Goal: Task Accomplishment & Management: Manage account settings

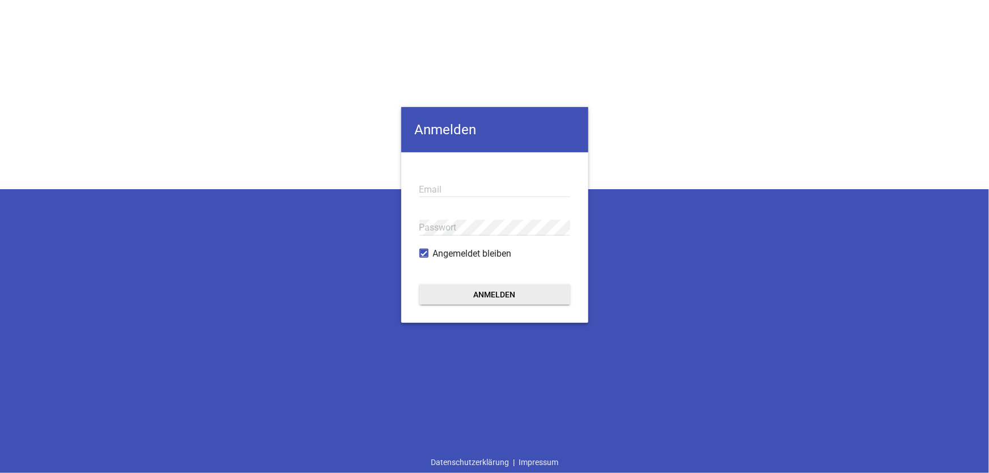
type input "[EMAIL_ADDRESS][DOMAIN_NAME]"
click at [502, 290] on button "Anmelden" at bounding box center [494, 294] width 151 height 20
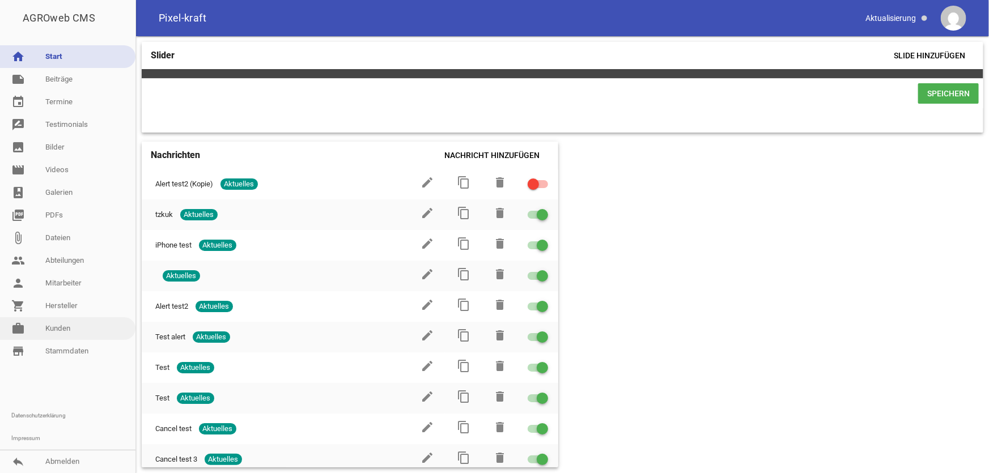
click at [80, 327] on link "work [PERSON_NAME]" at bounding box center [67, 328] width 135 height 23
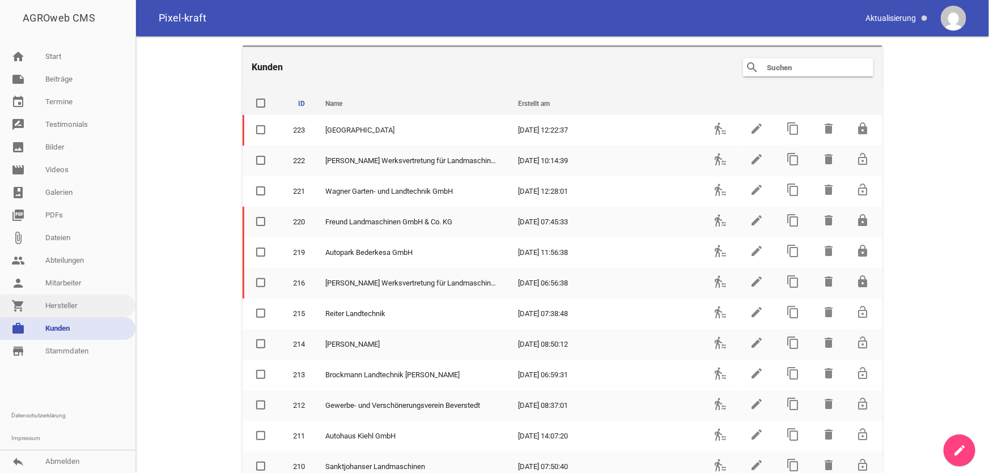
click at [69, 301] on link "shopping_cart Hersteller" at bounding box center [67, 306] width 135 height 23
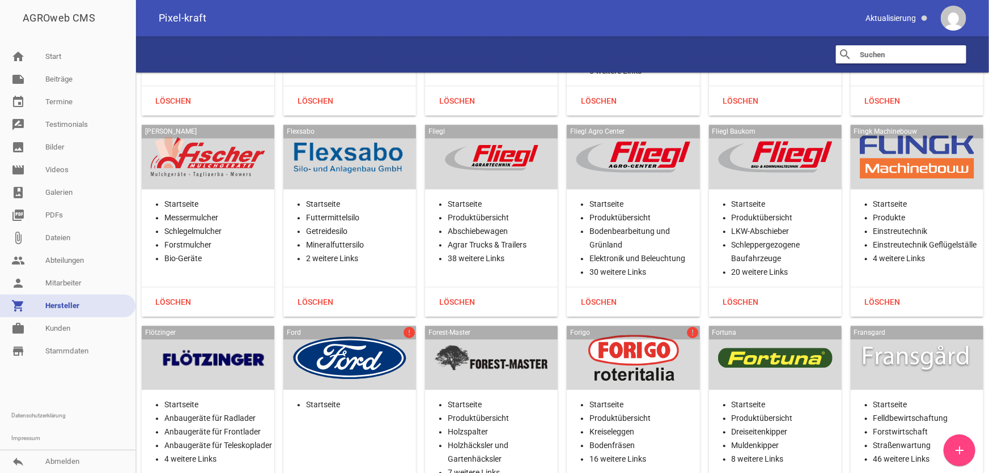
scroll to position [7947, 0]
click at [235, 170] on div at bounding box center [208, 157] width 114 height 46
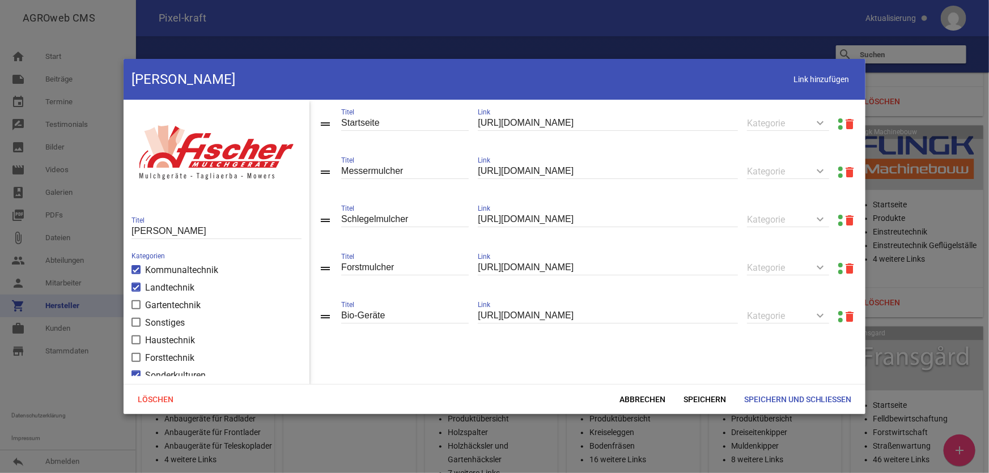
click at [824, 119] on link at bounding box center [840, 120] width 5 height 5
click at [641, 379] on span "Abbrechen" at bounding box center [642, 399] width 64 height 20
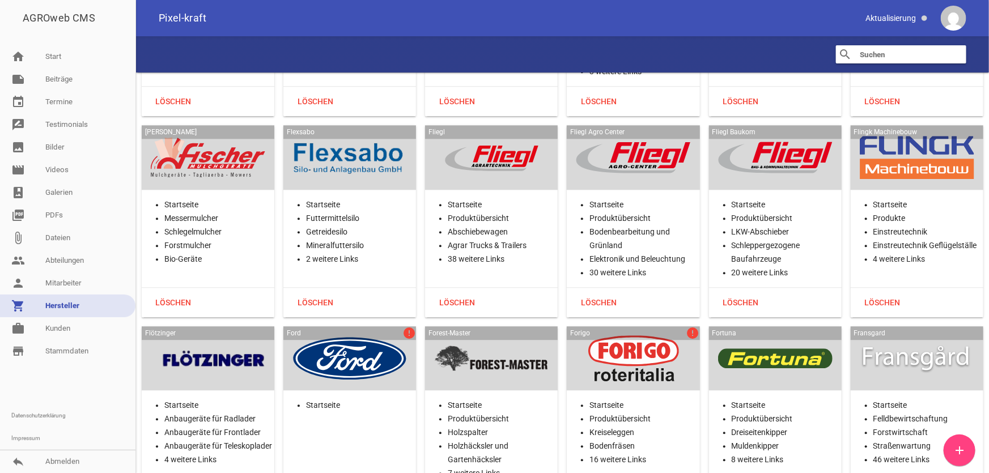
click at [360, 160] on div at bounding box center [349, 157] width 114 height 46
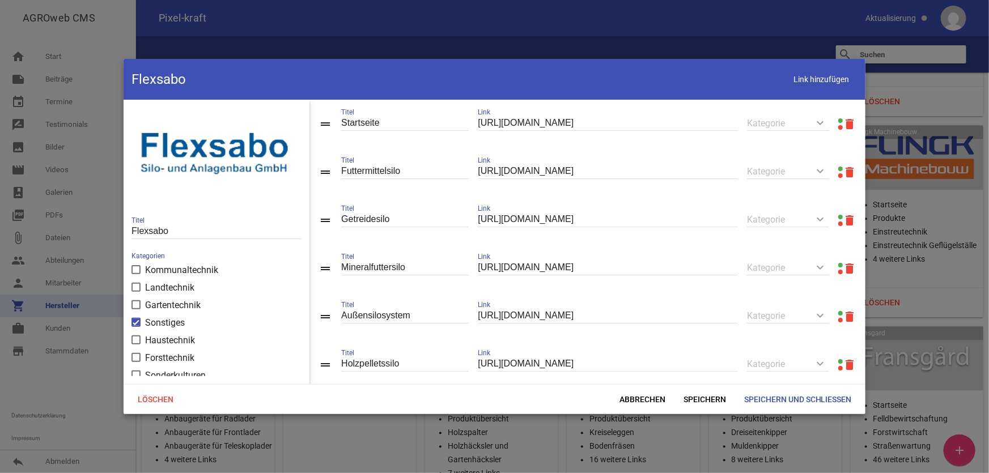
click at [824, 120] on link at bounding box center [840, 120] width 5 height 5
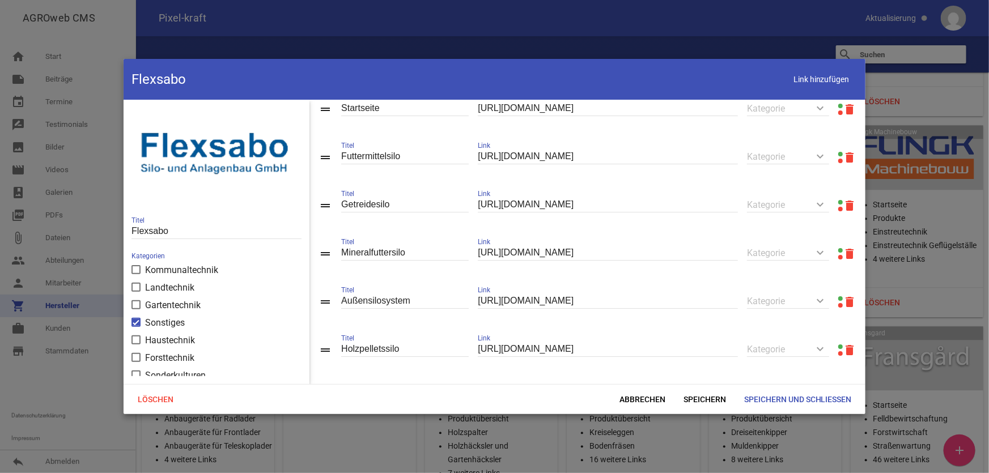
scroll to position [27, 0]
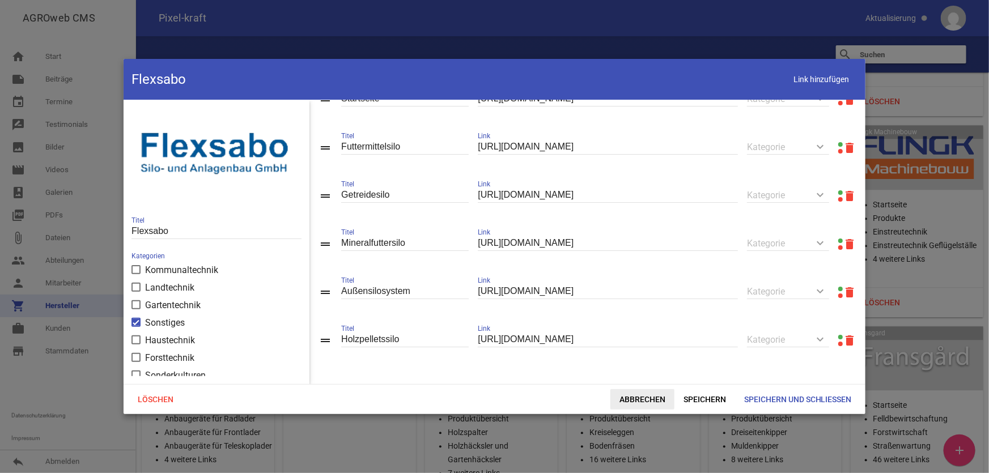
click at [641, 379] on span "Abbrechen" at bounding box center [642, 399] width 64 height 20
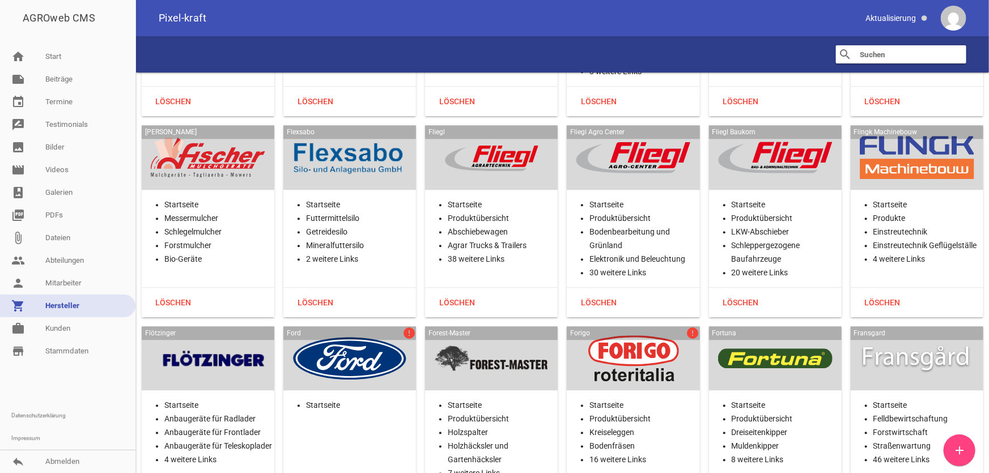
click at [497, 144] on div at bounding box center [491, 157] width 114 height 46
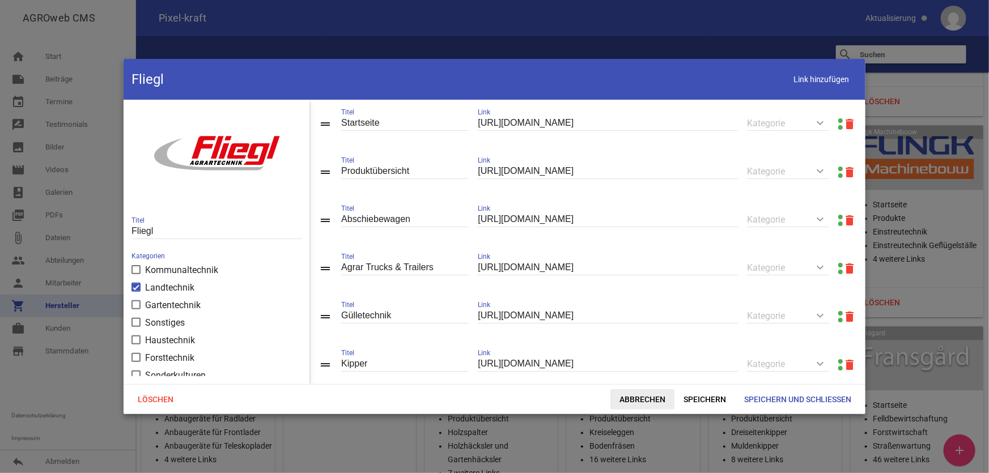
click at [631, 379] on span "Abbrechen" at bounding box center [642, 399] width 64 height 20
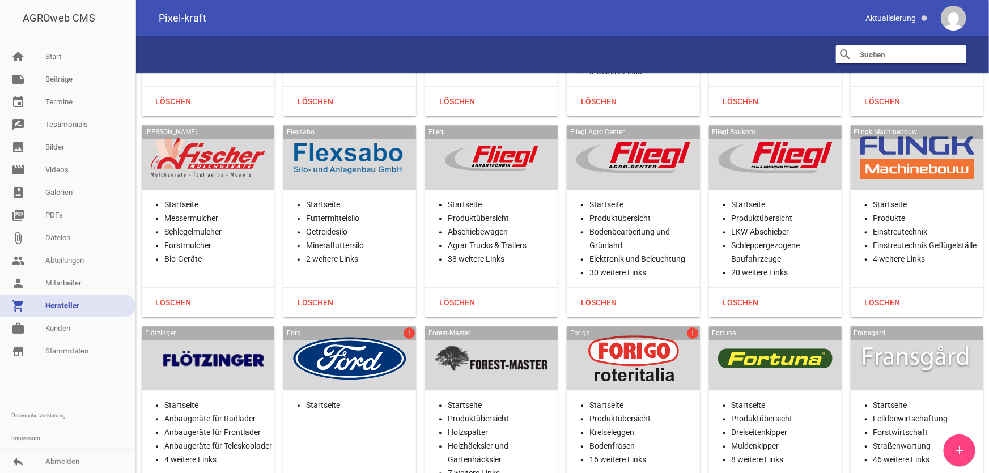
click at [824, 157] on div at bounding box center [916, 157] width 114 height 46
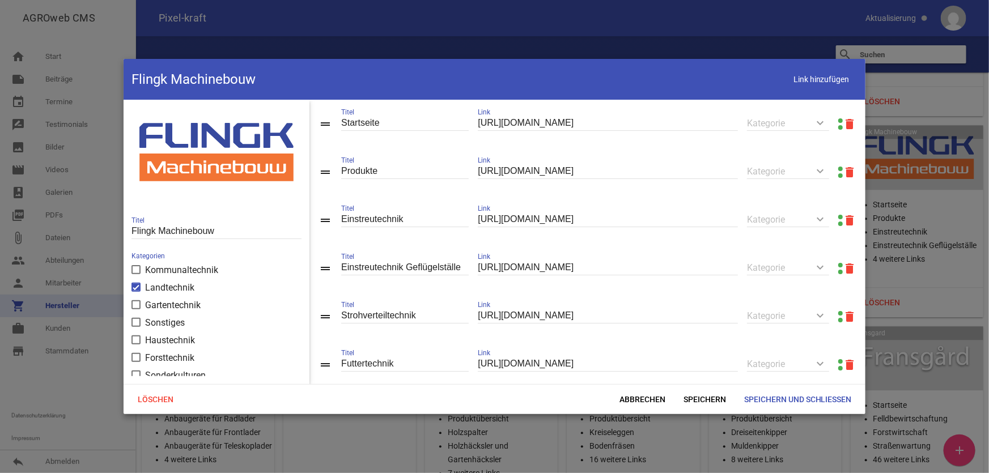
click at [824, 169] on link at bounding box center [840, 169] width 5 height 5
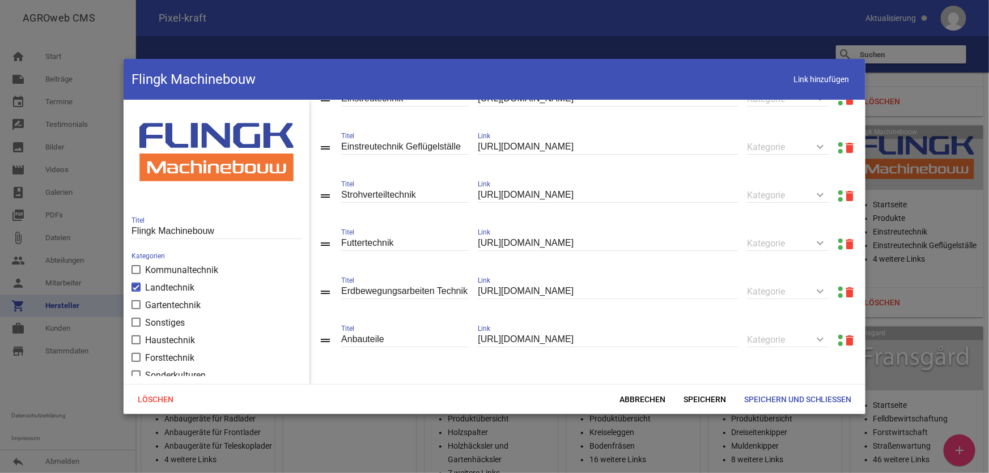
scroll to position [125, 0]
click at [640, 379] on span "Abbrechen" at bounding box center [642, 399] width 64 height 20
